Goal: Submit feedback/report problem

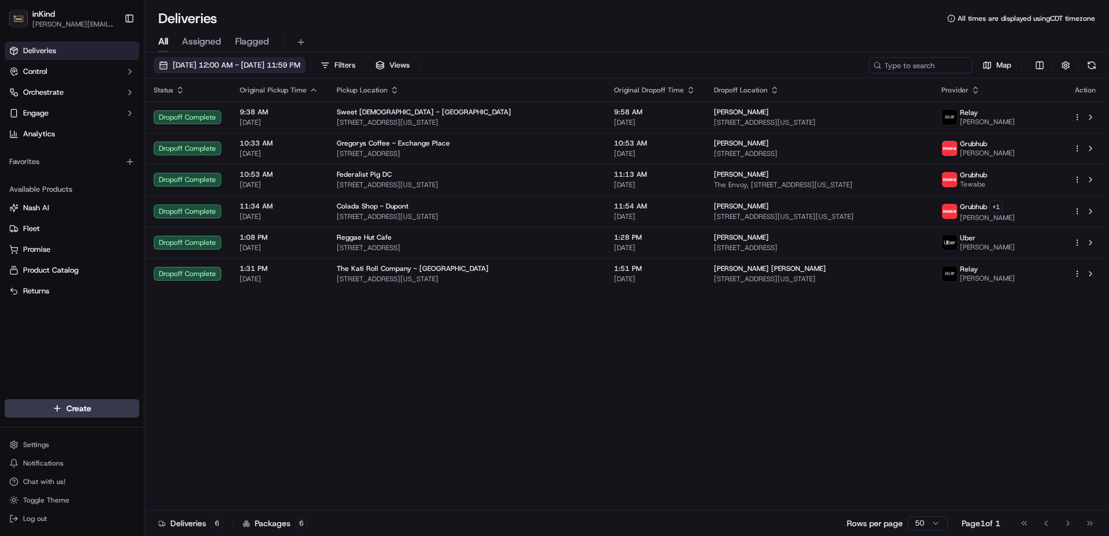
click at [206, 64] on span "[DATE] 12:00 AM - [DATE] 11:59 PM" at bounding box center [237, 65] width 128 height 10
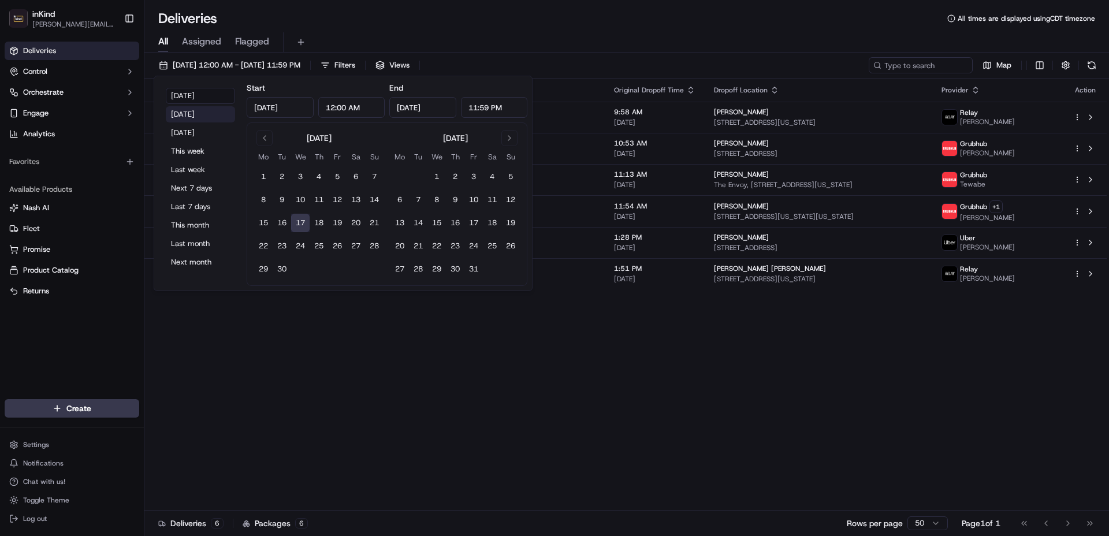
click at [191, 111] on button "[DATE]" at bounding box center [200, 114] width 69 height 16
type input "[DATE]"
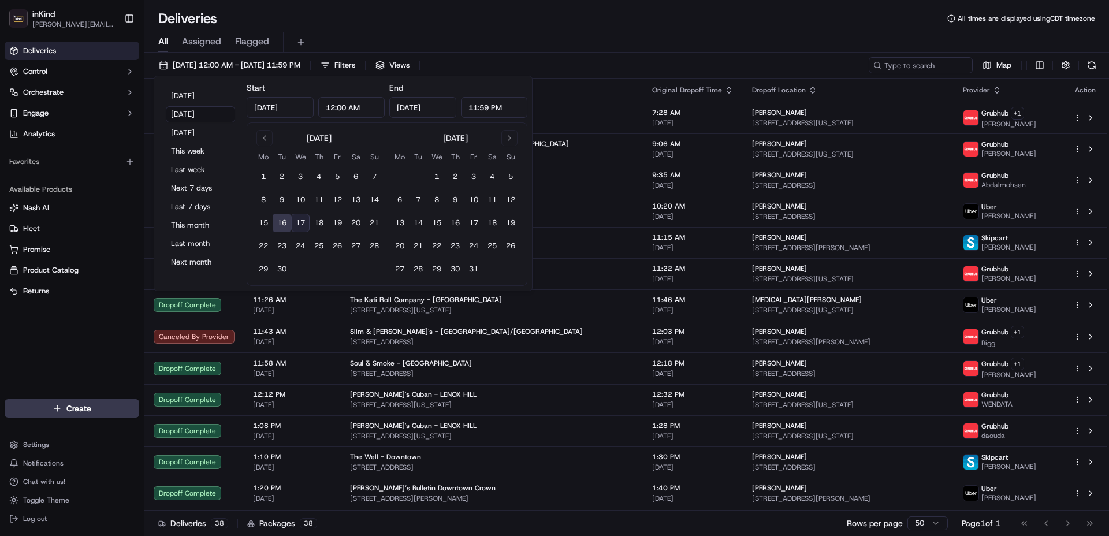
click at [561, 25] on div "Deliveries All times are displayed using CDT timezone" at bounding box center [626, 18] width 964 height 18
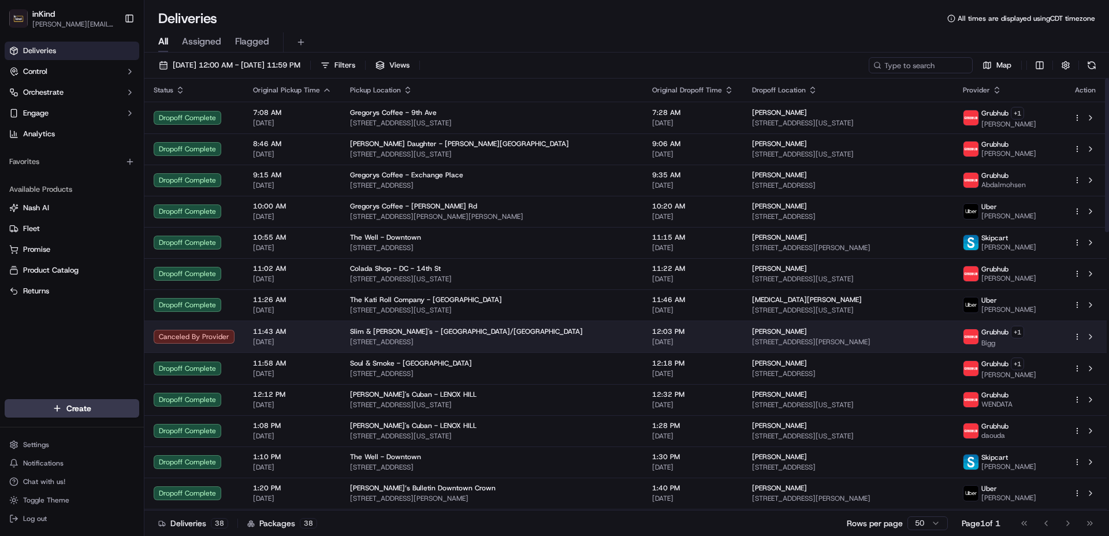
click at [490, 341] on span "[STREET_ADDRESS]" at bounding box center [492, 341] width 284 height 9
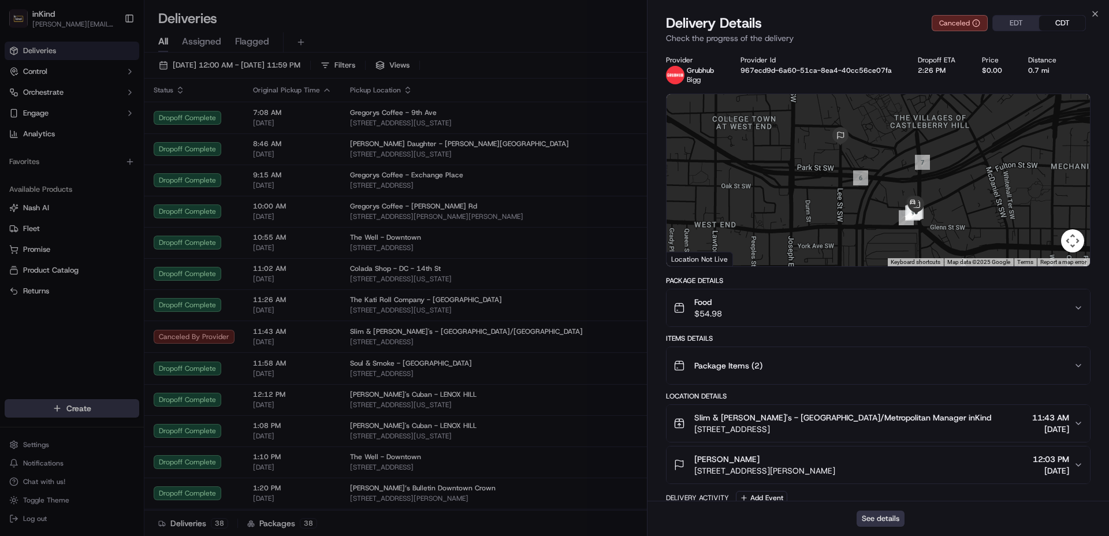
click at [887, 521] on button "See details" at bounding box center [880, 519] width 48 height 16
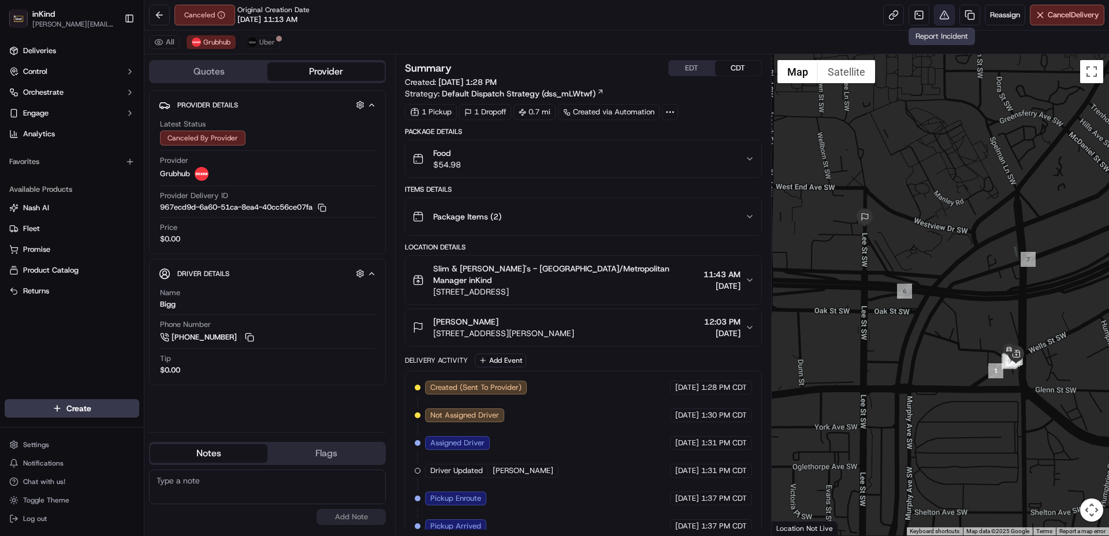
click at [946, 14] on button at bounding box center [944, 15] width 21 height 21
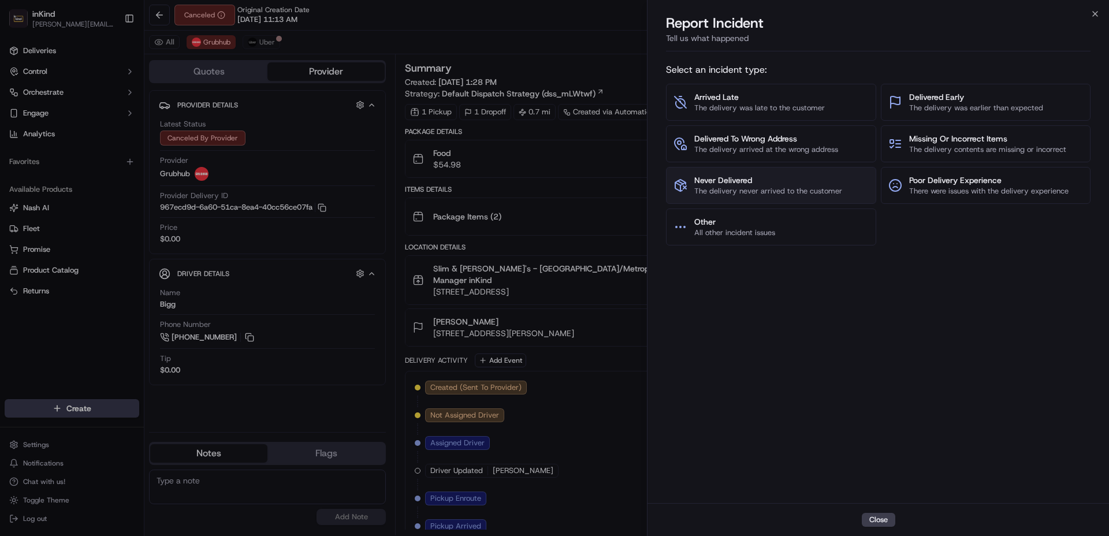
click at [751, 192] on span "The delivery never arrived to the customer" at bounding box center [768, 191] width 148 height 10
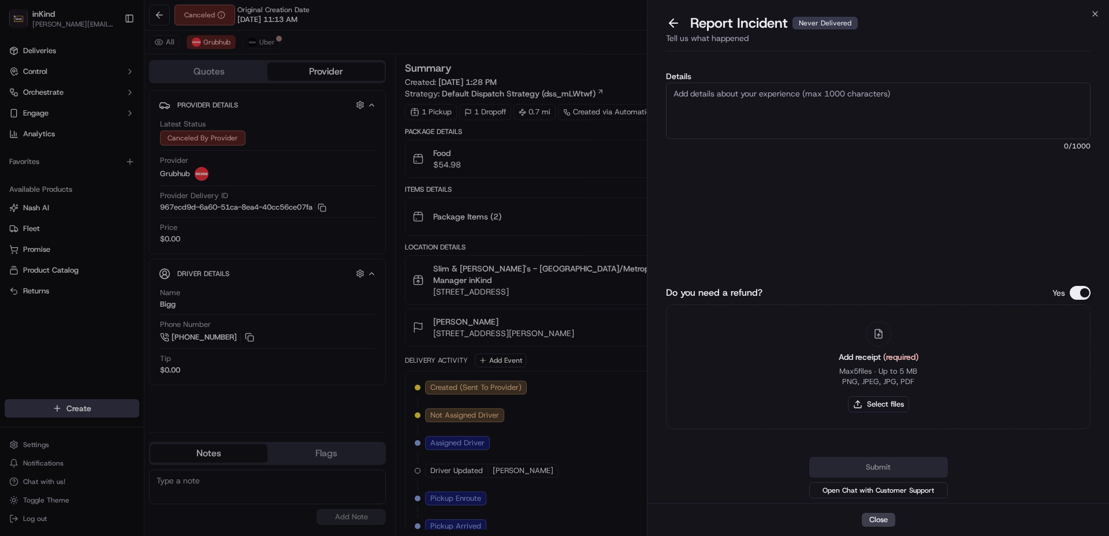
click at [929, 105] on textarea "Details" at bounding box center [878, 111] width 424 height 57
paste textarea "ayeshaferoze94@gmail.com"
type textarea "Delivery canceled before being received by customer"
click at [887, 402] on button "Select files" at bounding box center [878, 404] width 61 height 16
type input "C:\fakepath\ayeshaferoze94_gmail.com-Slim_Huskys-20250916.png"
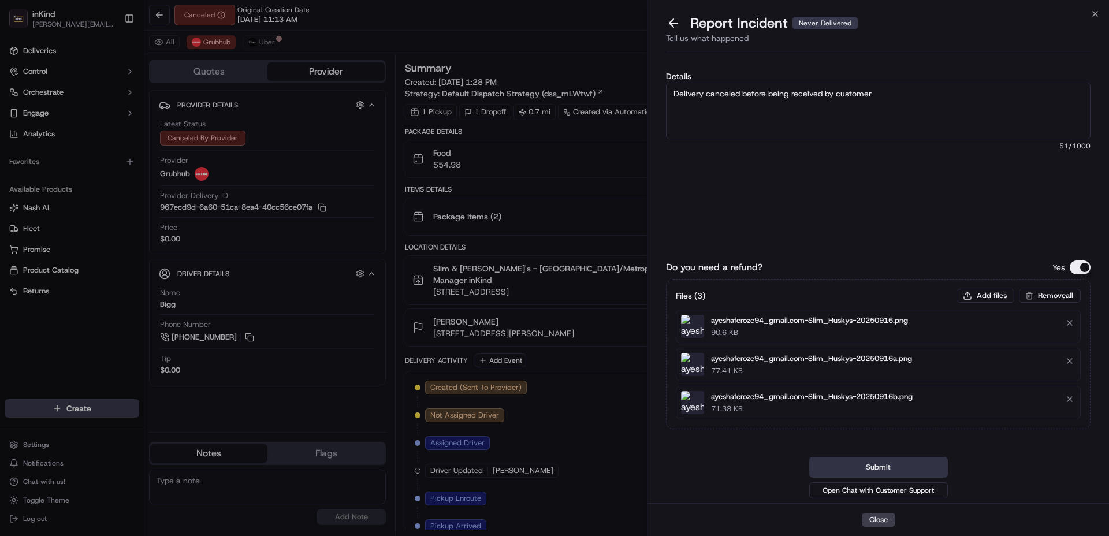
click at [883, 457] on button "Submit" at bounding box center [878, 467] width 139 height 21
